Goal: Task Accomplishment & Management: Manage account settings

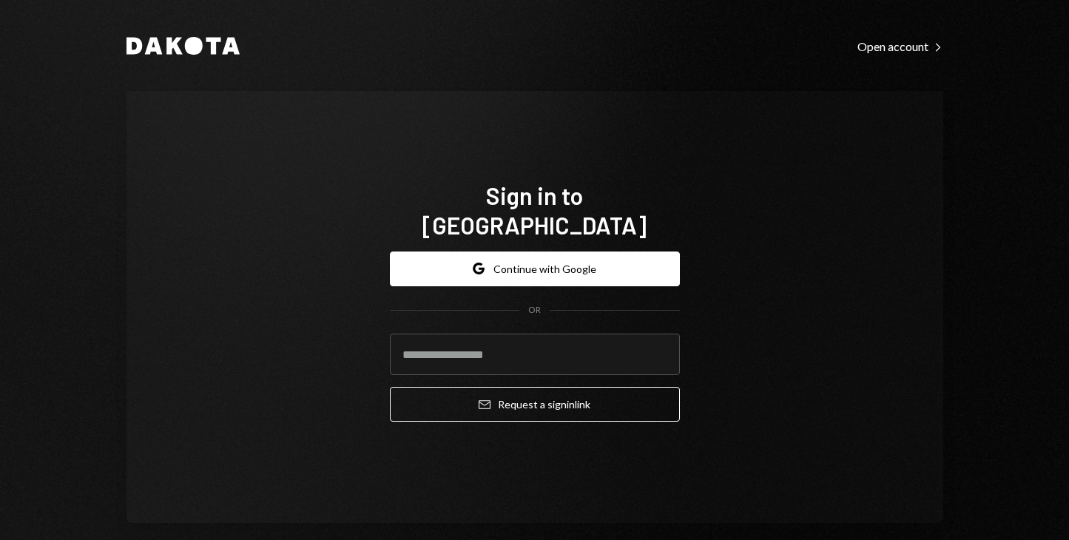
click at [78, 181] on div "Dakota Open account Right Caret Sign in to [GEOGRAPHIC_DATA] Google Continue wi…" at bounding box center [534, 270] width 1069 height 540
